Goal: Information Seeking & Learning: Learn about a topic

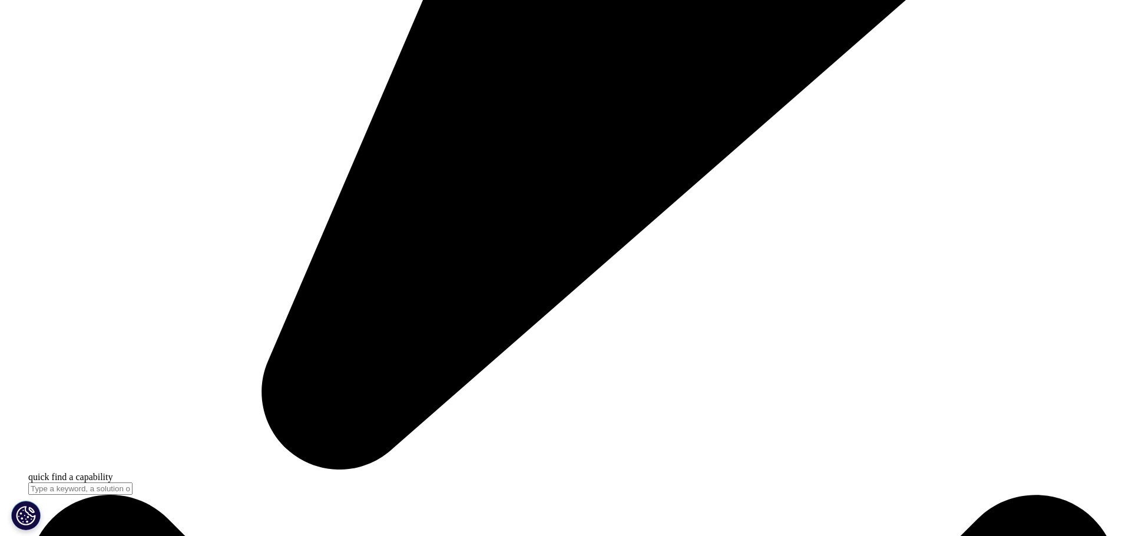
scroll to position [4346, 0]
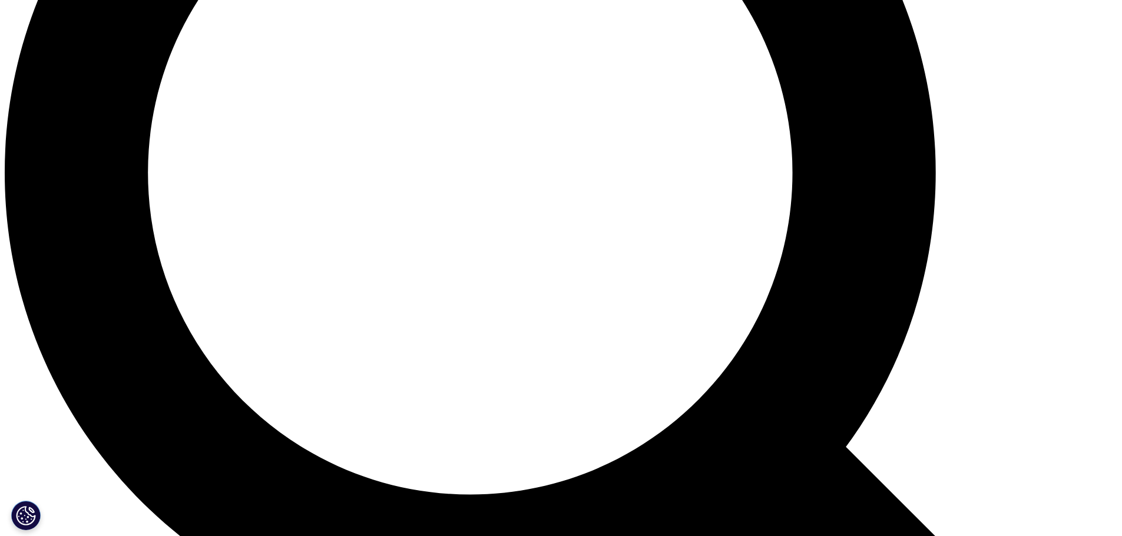
scroll to position [1237, 0]
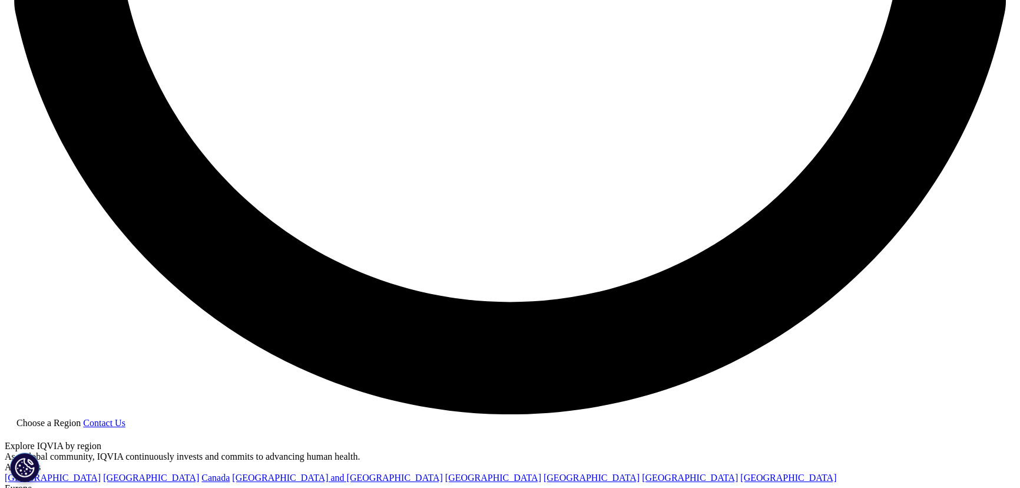
scroll to position [2741, 0]
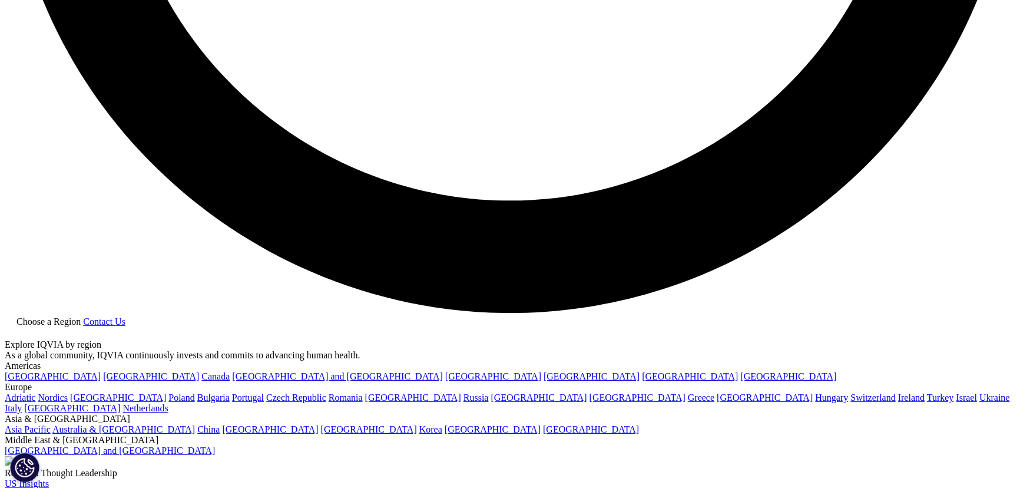
drag, startPoint x: 288, startPoint y: 204, endPoint x: 364, endPoint y: 221, distance: 78.4
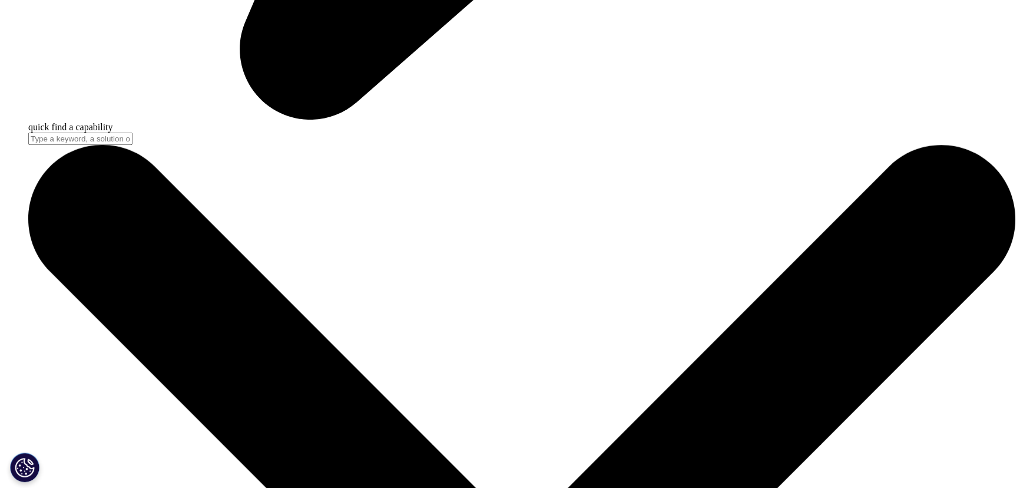
scroll to position [4507, 0]
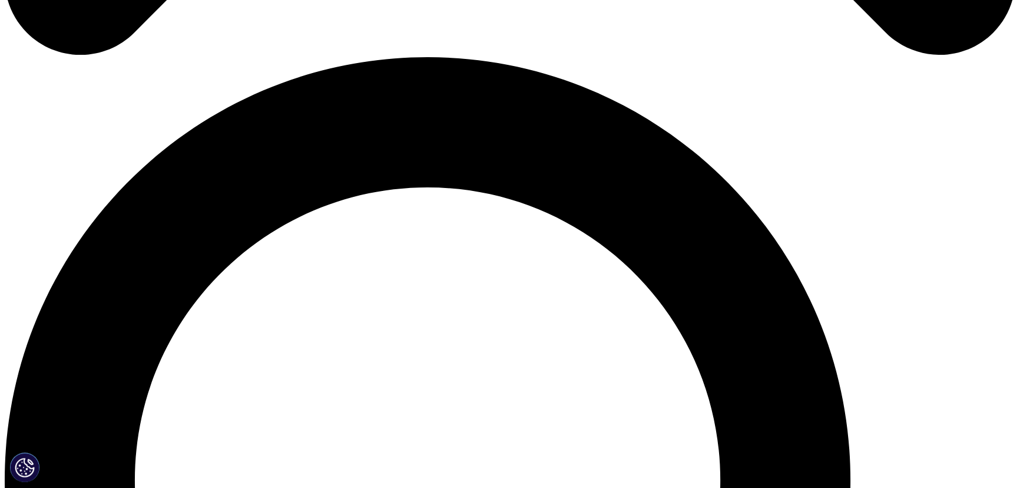
scroll to position [840, 0]
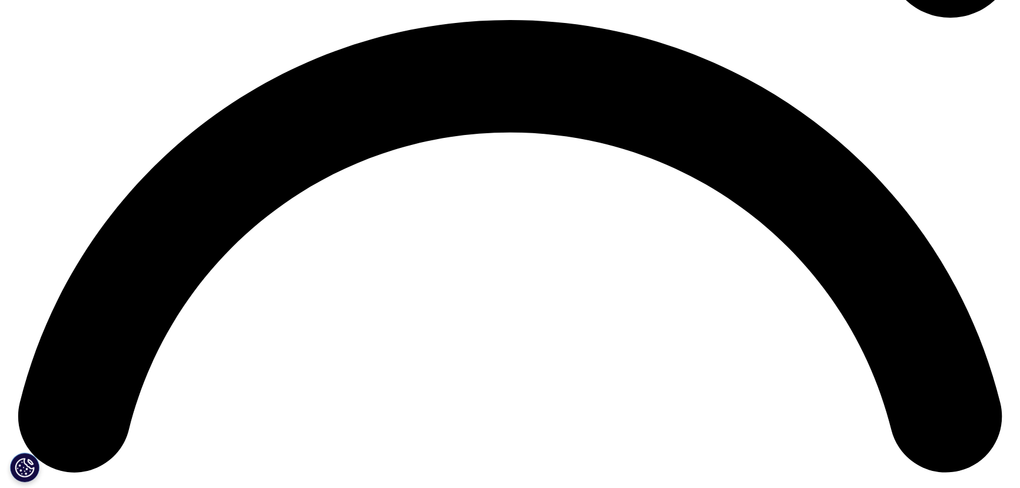
scroll to position [2087, 0]
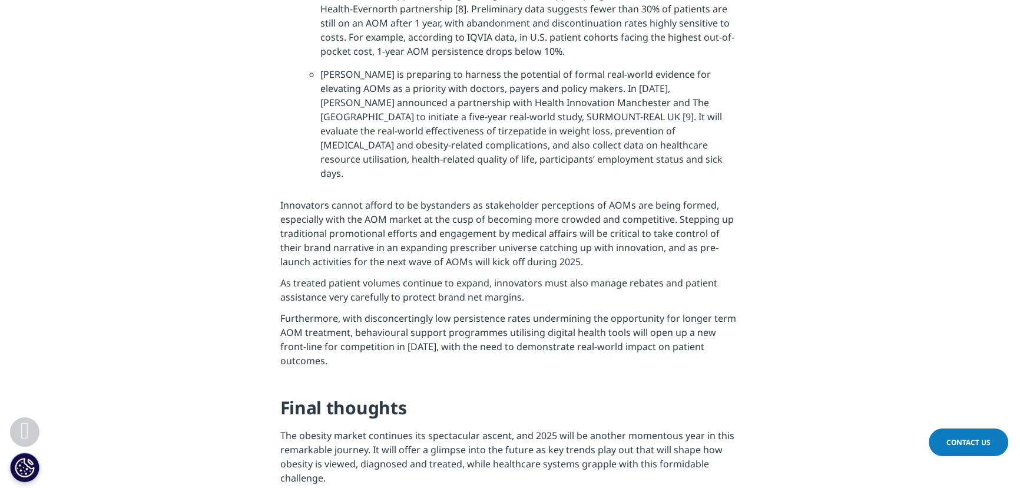
scroll to position [3747, 0]
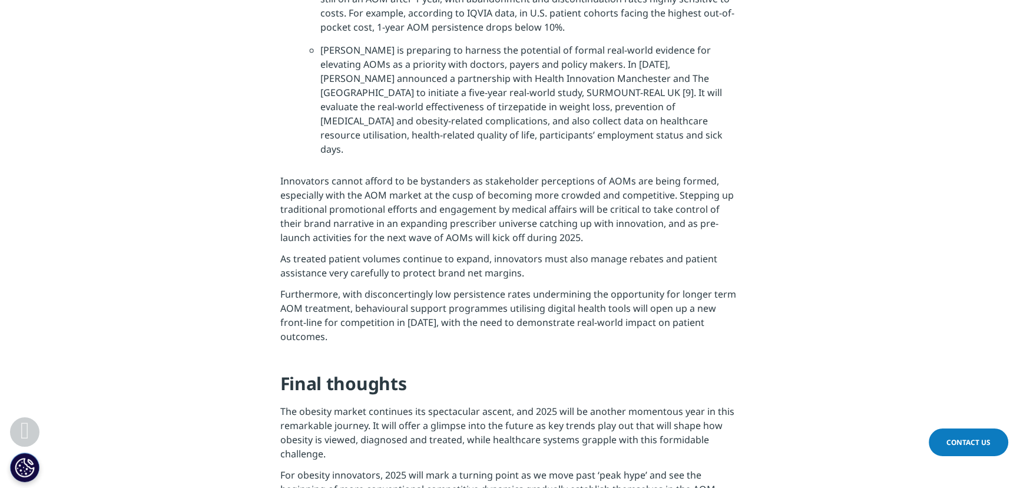
drag, startPoint x: 396, startPoint y: 105, endPoint x: 427, endPoint y: 127, distance: 37.7
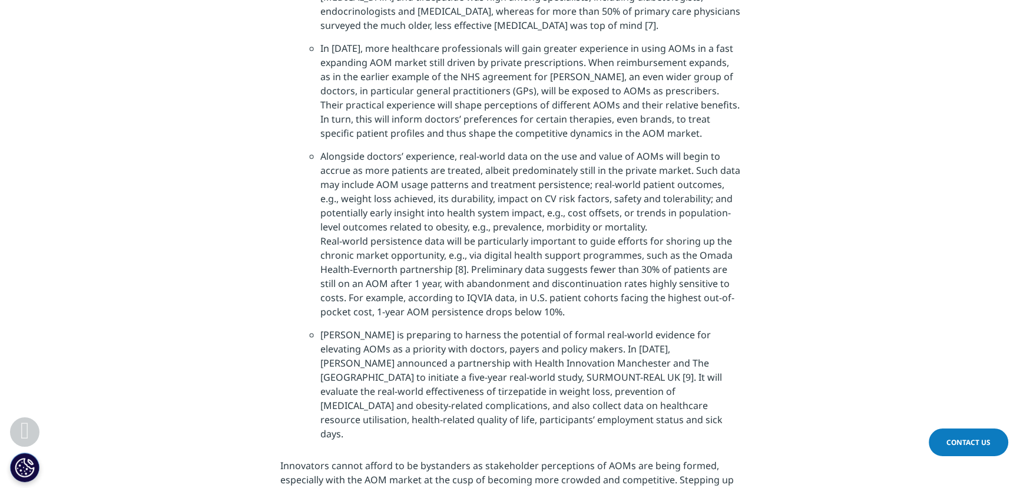
click at [427, 127] on li "Real-world benefits : The perceptions of different AOMs and their value proposi…" at bounding box center [515, 181] width 449 height 553
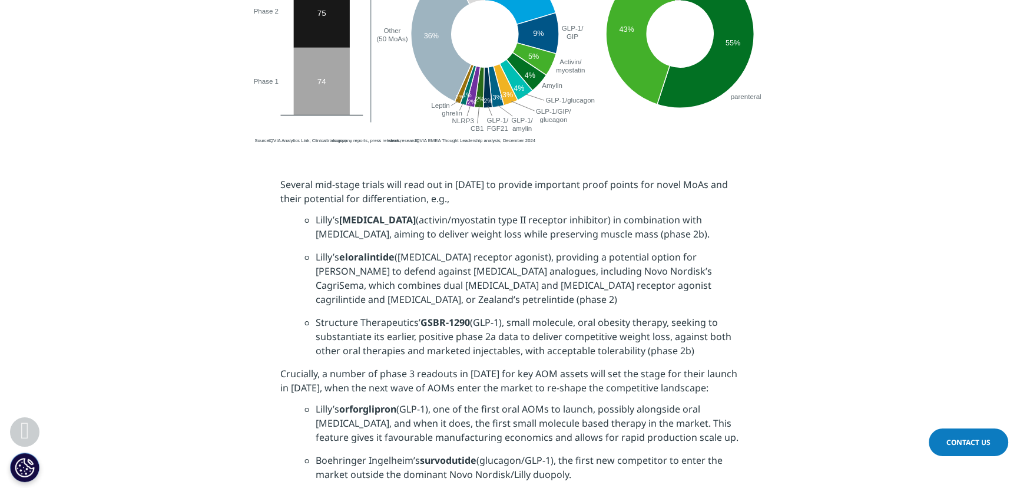
scroll to position [2034, 0]
click at [356, 147] on img at bounding box center [510, -1] width 530 height 293
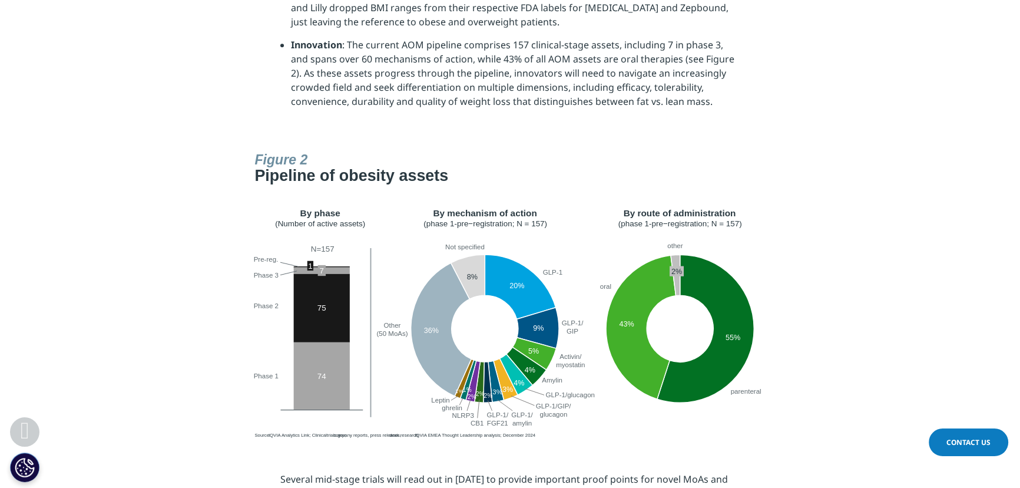
click at [329, 270] on img at bounding box center [510, 293] width 530 height 293
click at [667, 242] on img at bounding box center [510, 293] width 530 height 293
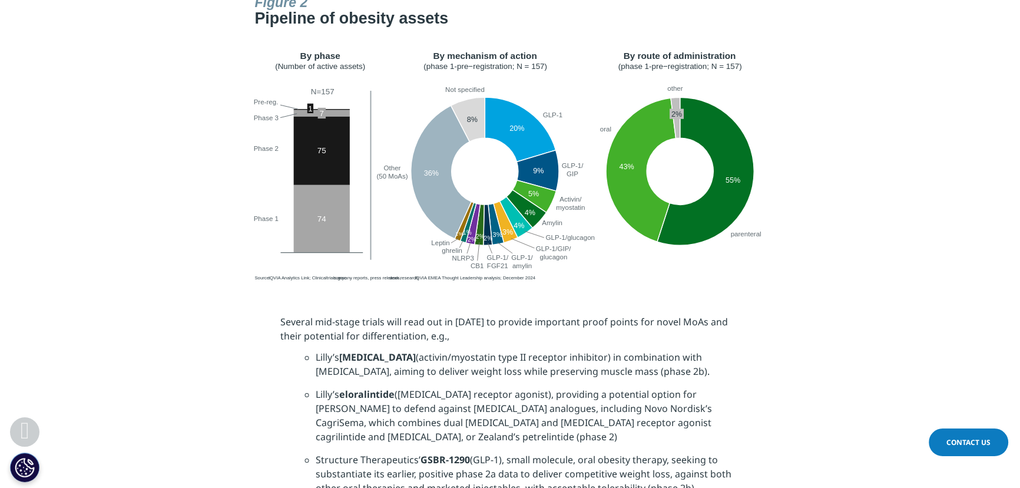
scroll to position [2302, 0]
